Goal: Find specific fact: Find specific fact

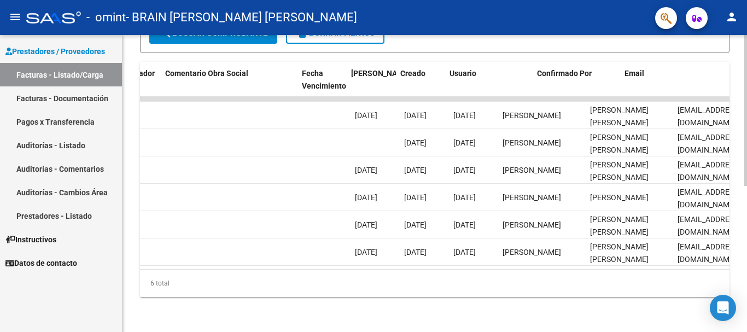
scroll to position [0, 1715]
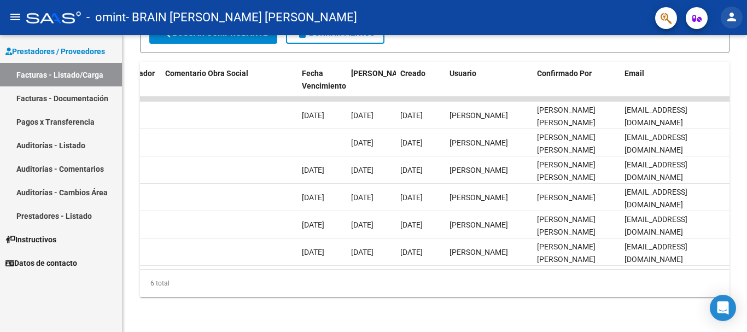
click at [735, 15] on mat-icon "person" at bounding box center [731, 16] width 13 height 13
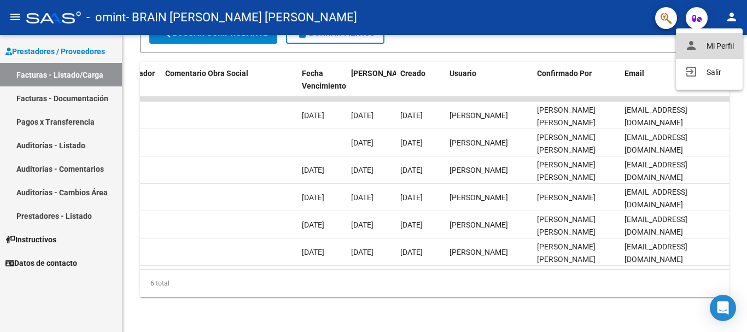
click at [716, 44] on button "person Mi Perfil" at bounding box center [709, 46] width 67 height 26
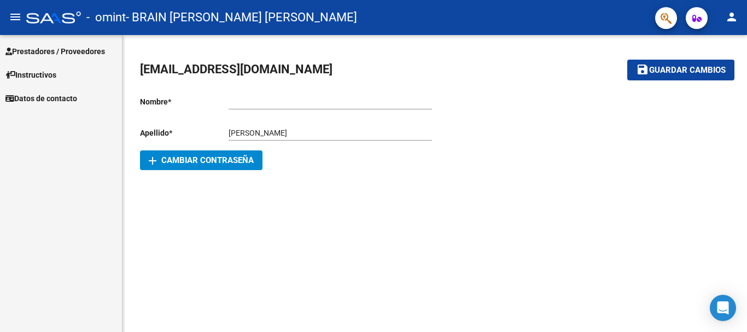
click at [68, 75] on link "Instructivos" at bounding box center [61, 75] width 122 height 24
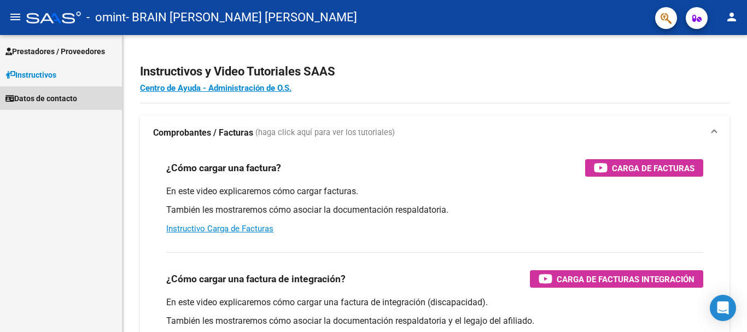
click at [60, 97] on span "Datos de contacto" at bounding box center [41, 98] width 72 height 12
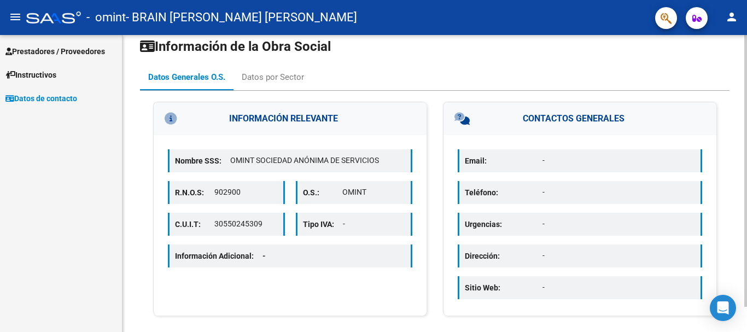
scroll to position [27, 0]
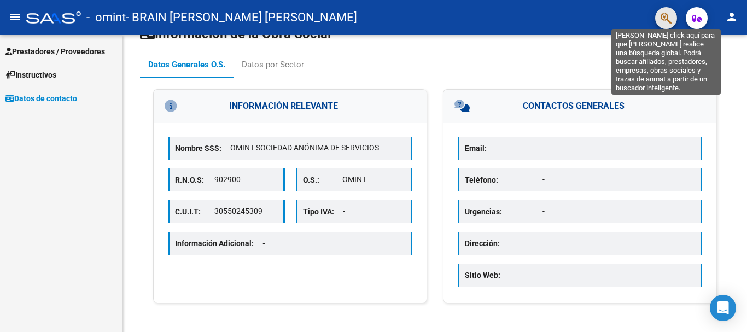
click at [667, 19] on icon "button" at bounding box center [665, 18] width 11 height 13
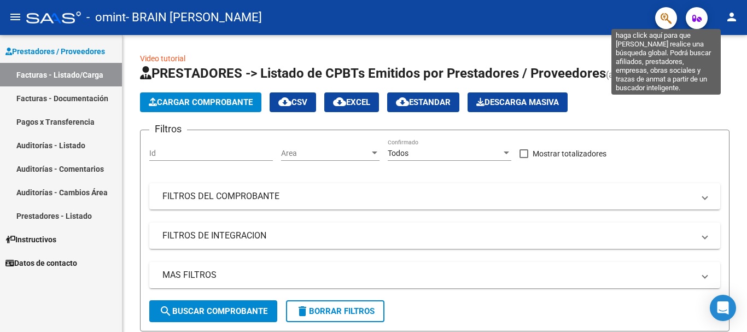
click at [662, 15] on icon "button" at bounding box center [665, 18] width 11 height 13
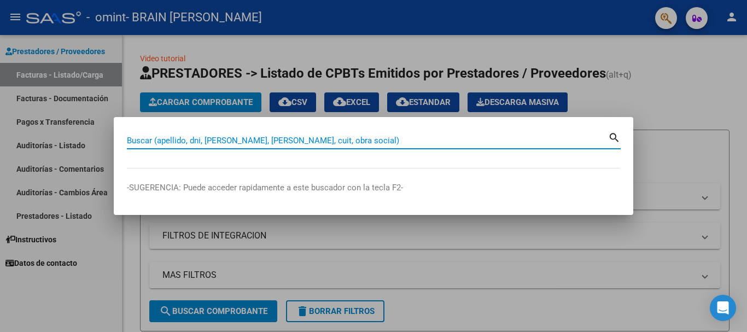
paste input "(59.134.429)"
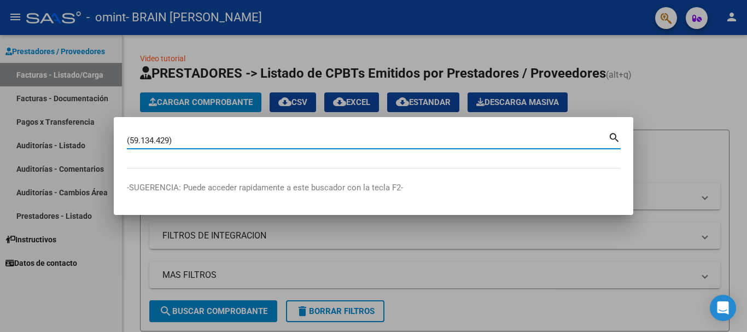
click at [131, 139] on input "(59.134.429)" at bounding box center [367, 141] width 481 height 10
click at [139, 139] on input "59.134.429)" at bounding box center [367, 141] width 481 height 10
click at [172, 142] on input "59.134.429)" at bounding box center [367, 141] width 481 height 10
type input "59.134.429"
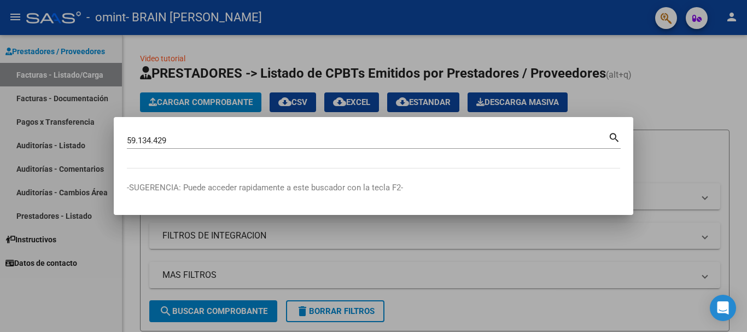
click at [612, 134] on mat-icon "search" at bounding box center [614, 136] width 13 height 13
